Goal: Information Seeking & Learning: Learn about a topic

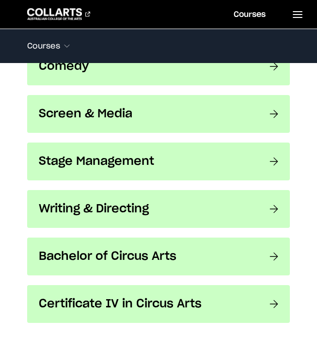
scroll to position [837, 0]
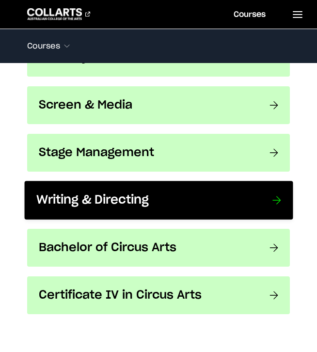
click at [104, 193] on h3 "Writing & Directing" at bounding box center [144, 200] width 216 height 15
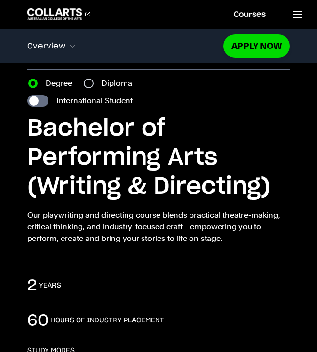
scroll to position [27, 0]
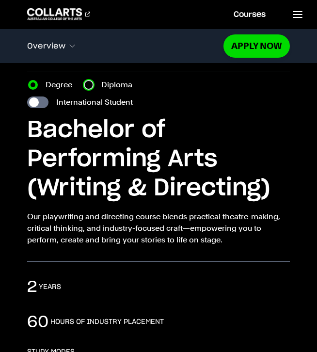
click at [90, 84] on input "Diploma" at bounding box center [89, 85] width 10 height 10
radio input "true"
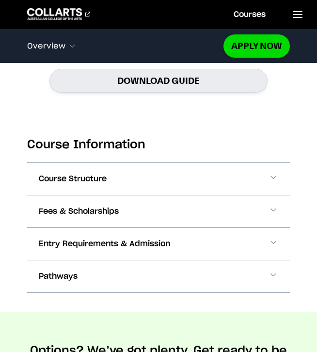
scroll to position [1009, 0]
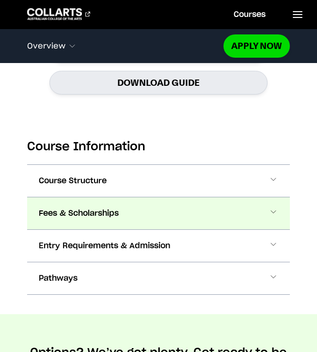
click at [0, 0] on button "Fees & Scholarships" at bounding box center [0, 0] width 0 height 0
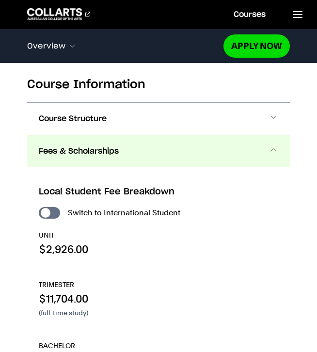
scroll to position [1111, 0]
